Goal: Complete application form

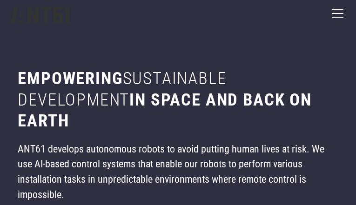
type input "*********"
type input "**********"
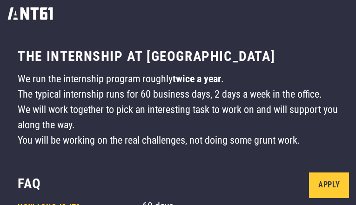
type input "********"
type input "**********"
